Goal: Communication & Community: Ask a question

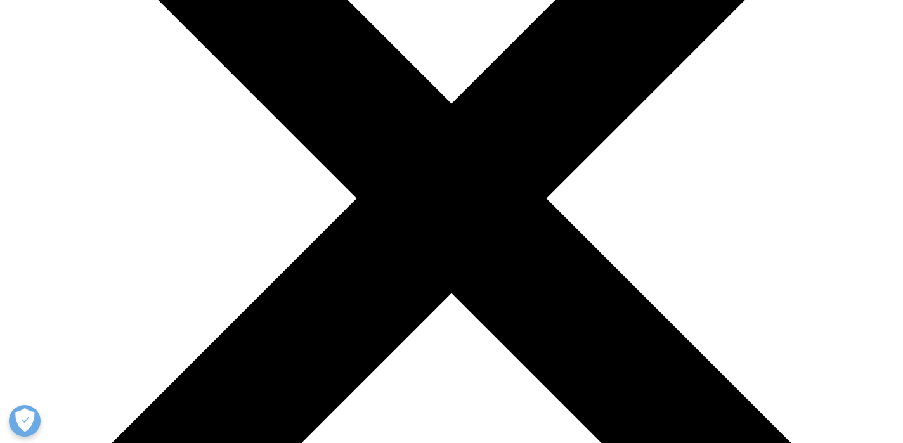
scroll to position [273, 0]
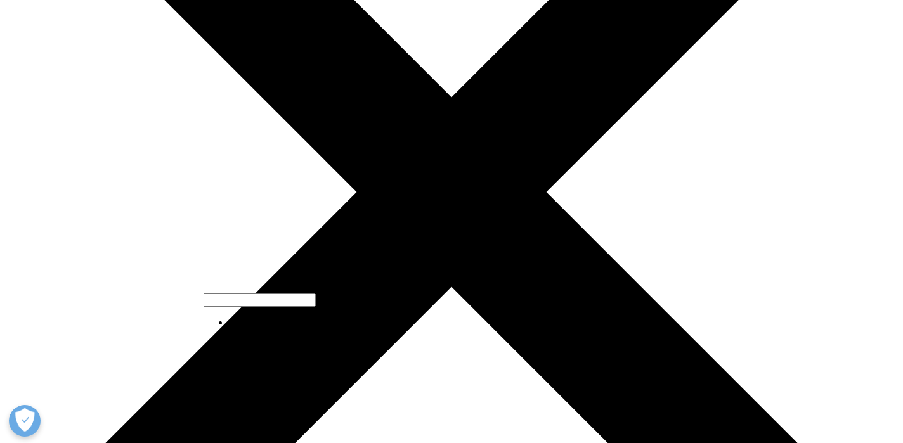
select select "HR/Career"
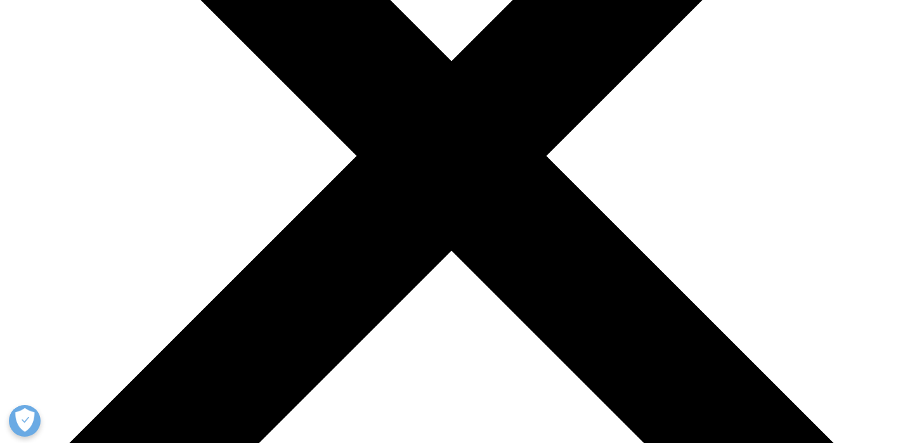
scroll to position [303, 0]
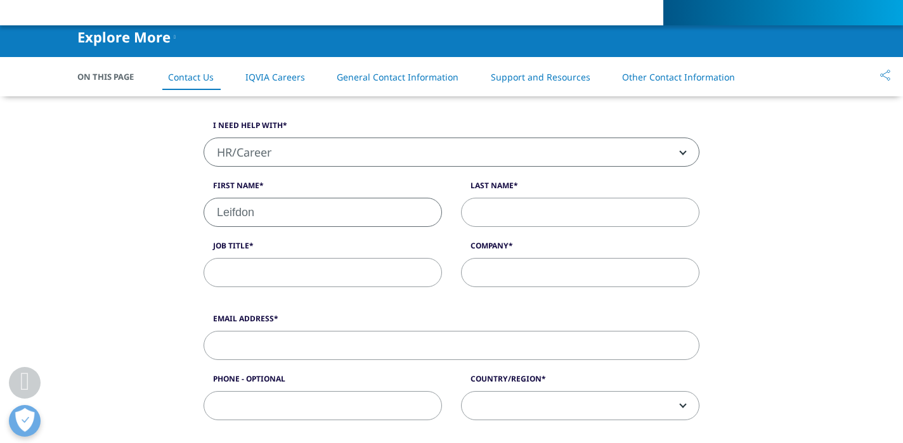
type input "Leifdon"
type input "Pratchett"
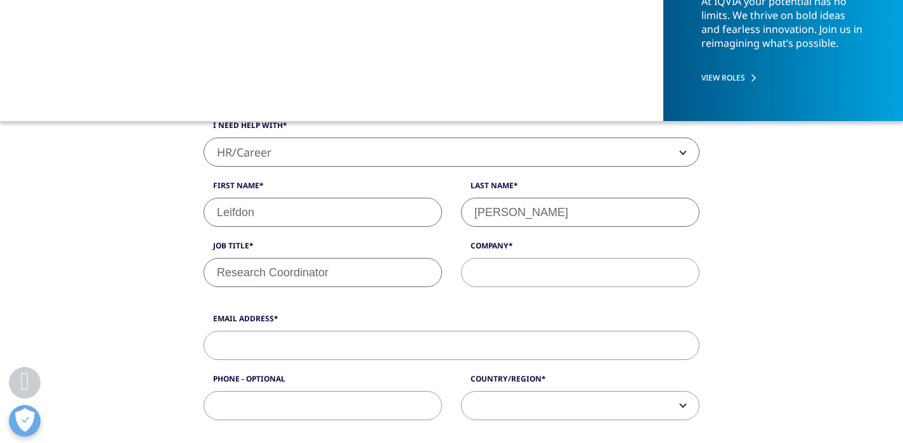
type input "Research Coordinator"
type input "Univeristy of Maryland"
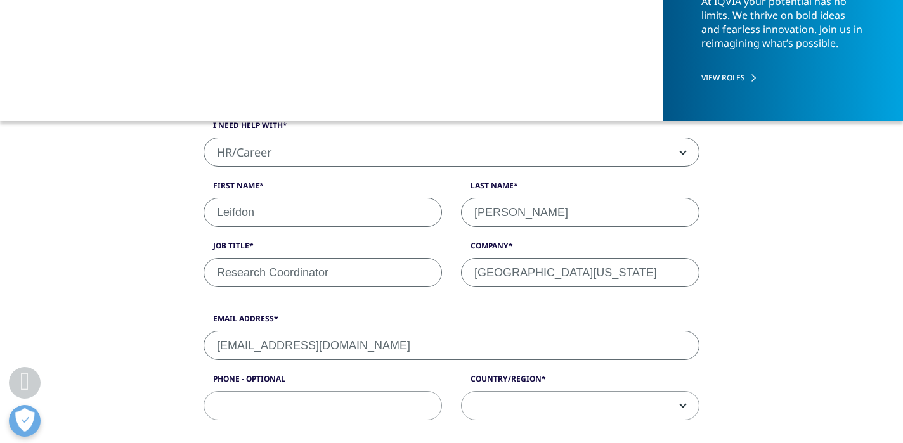
type input "leifpratchett@gmail.com"
click at [578, 400] on span at bounding box center [580, 406] width 237 height 29
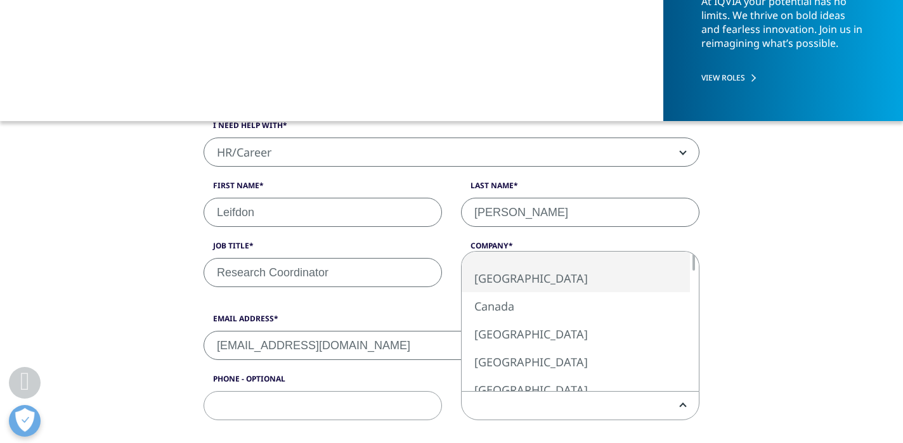
select select "[GEOGRAPHIC_DATA]"
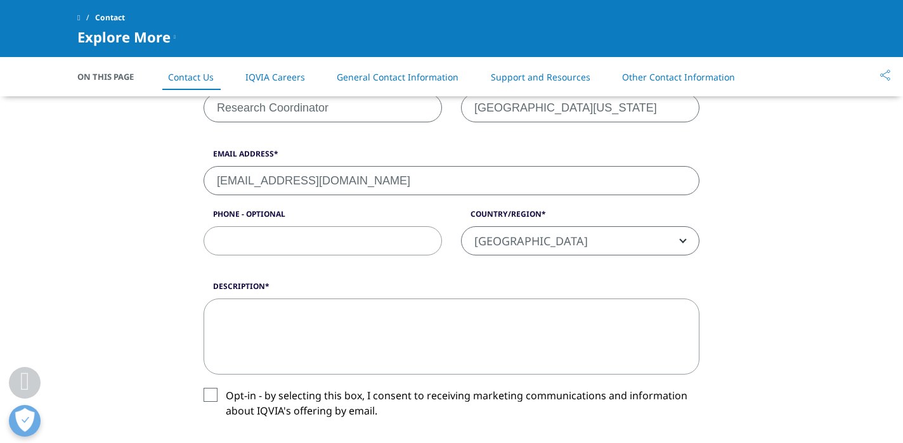
scroll to position [475, 0]
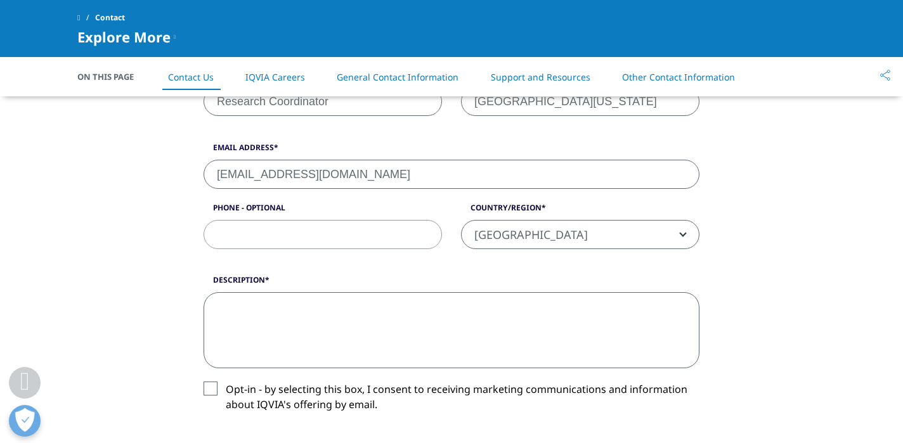
click at [455, 328] on textarea "Description" at bounding box center [452, 330] width 496 height 76
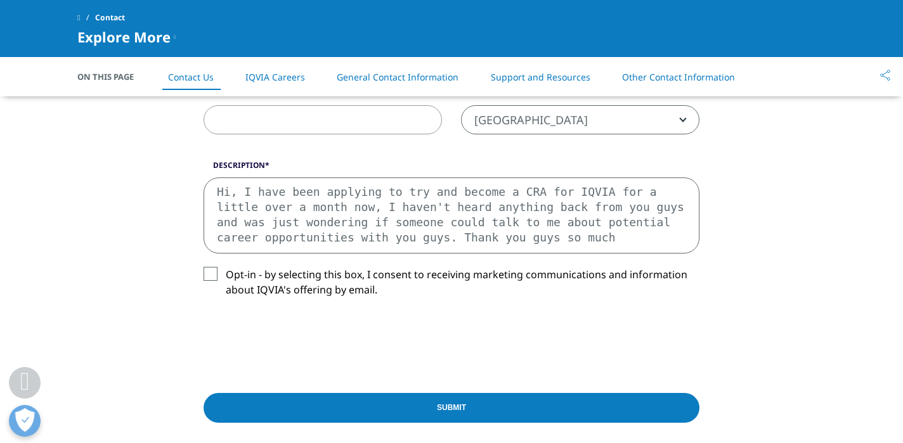
scroll to position [594, 0]
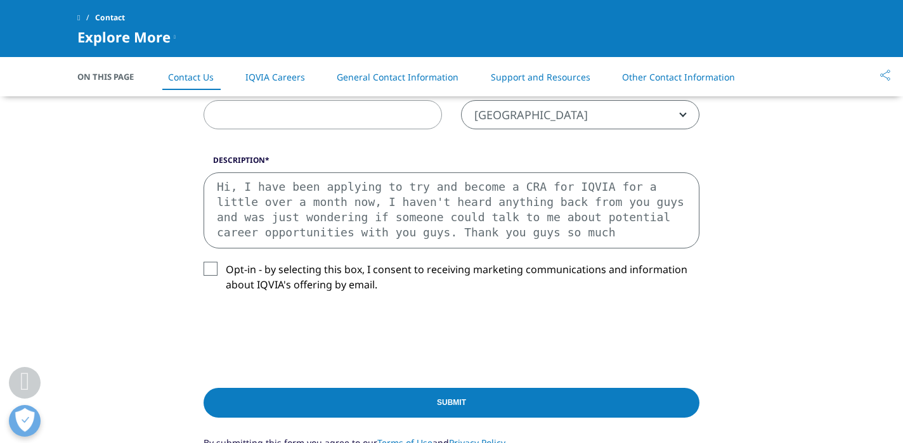
type textarea "Hi, I have been applying to try and become a CRA for IQVIA for a little over a …"
click at [294, 399] on input "Submit" at bounding box center [452, 403] width 496 height 30
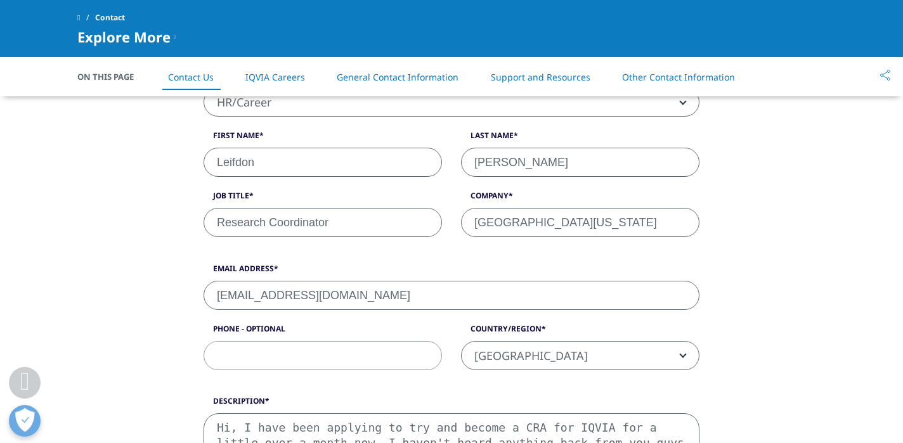
scroll to position [385, 0]
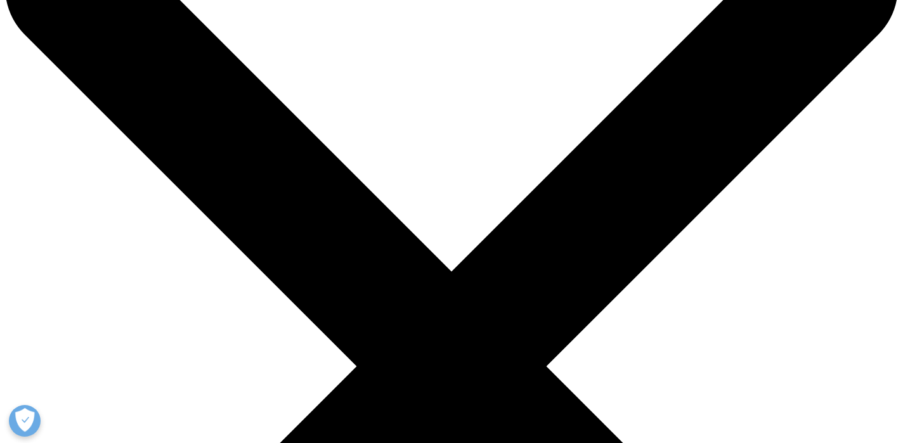
scroll to position [103, 0]
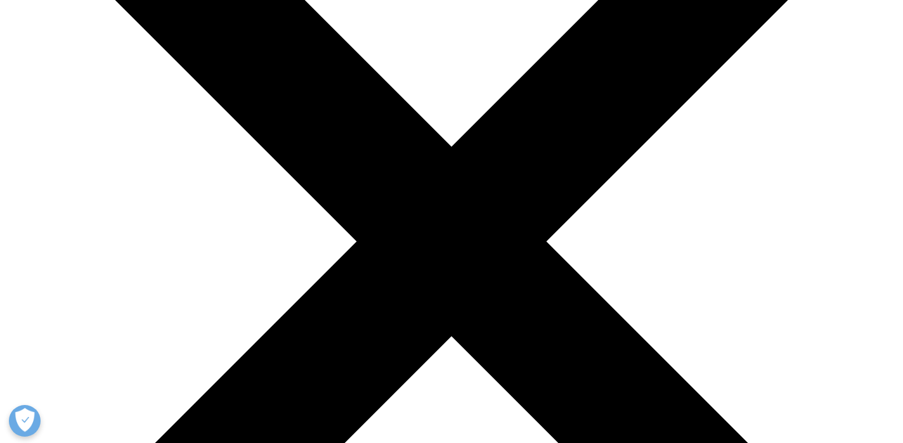
scroll to position [245, 0]
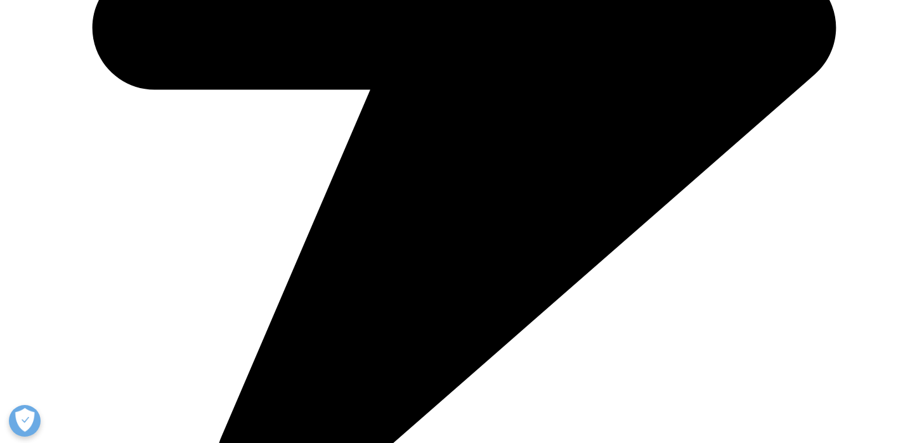
scroll to position [2199, 0]
